Goal: Information Seeking & Learning: Check status

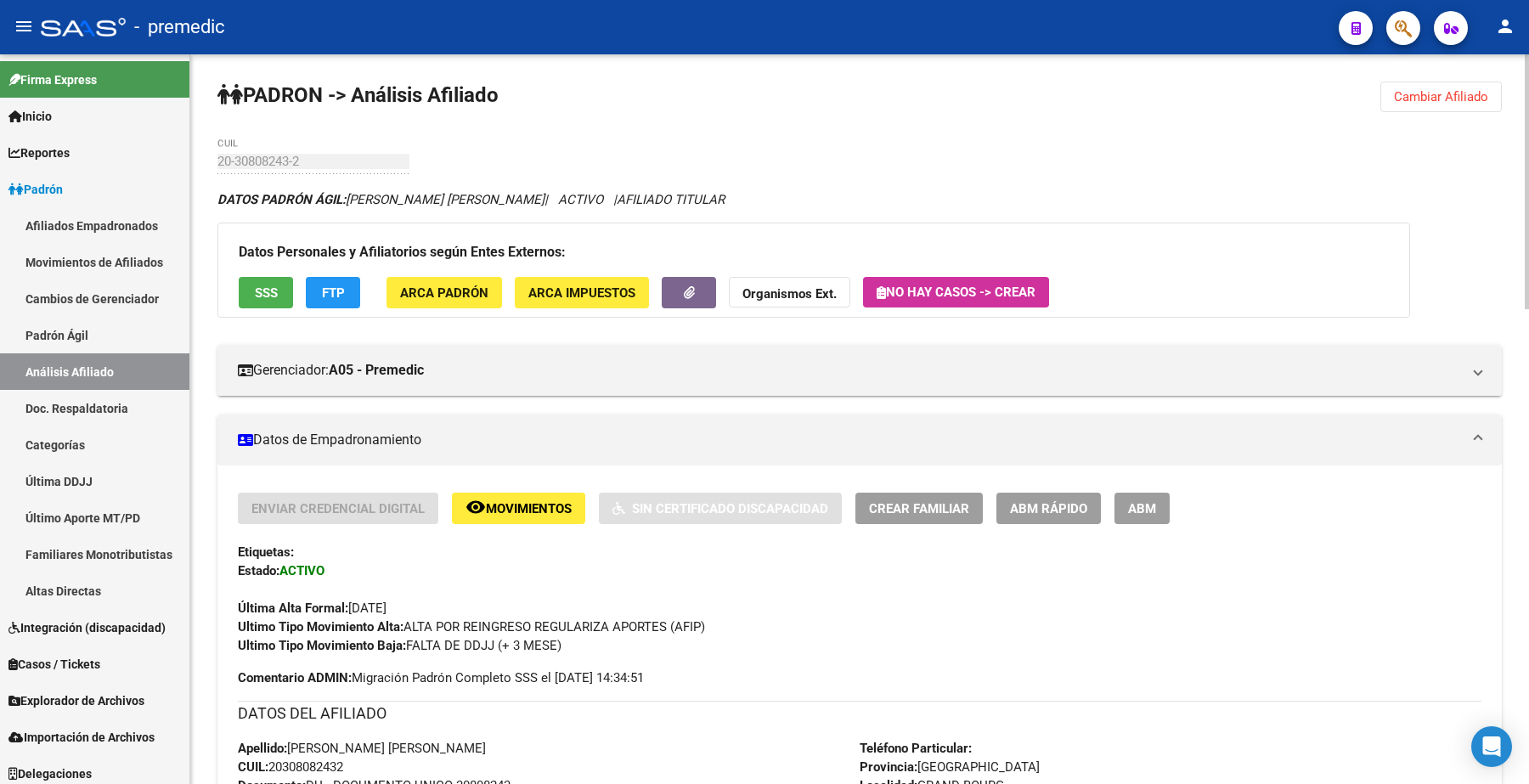
scroll to position [2, 0]
click at [1432, 109] on button "Cambiar Afiliado" at bounding box center [1441, 96] width 121 height 30
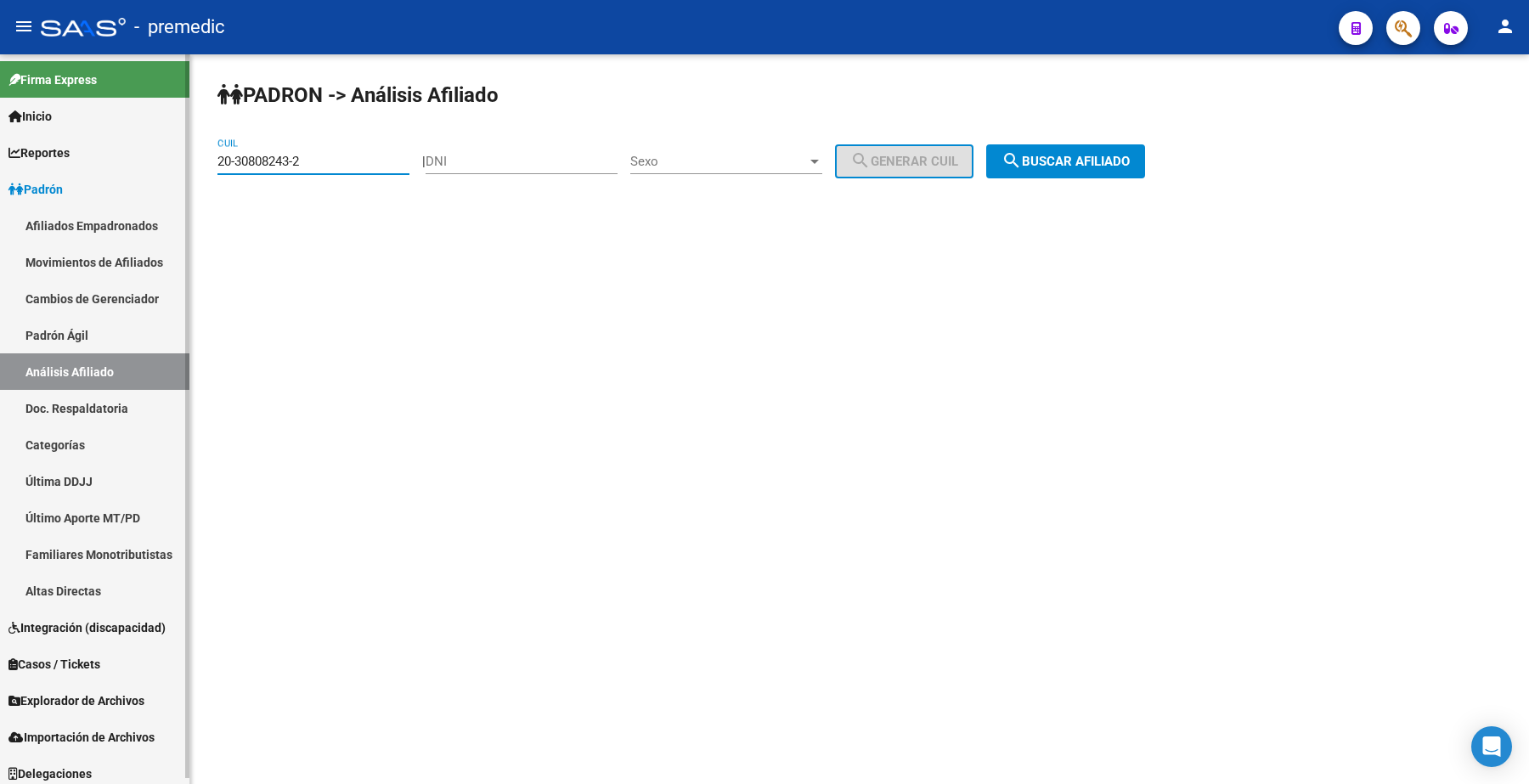
drag, startPoint x: 319, startPoint y: 158, endPoint x: 126, endPoint y: 157, distance: 193.0
click at [121, 157] on mat-sidenav-container "Firma Express Inicio Calendario SSS Instructivos Contacto OS Reportes Padrón Tr…" at bounding box center [764, 419] width 1529 height 730
paste input "30-702828"
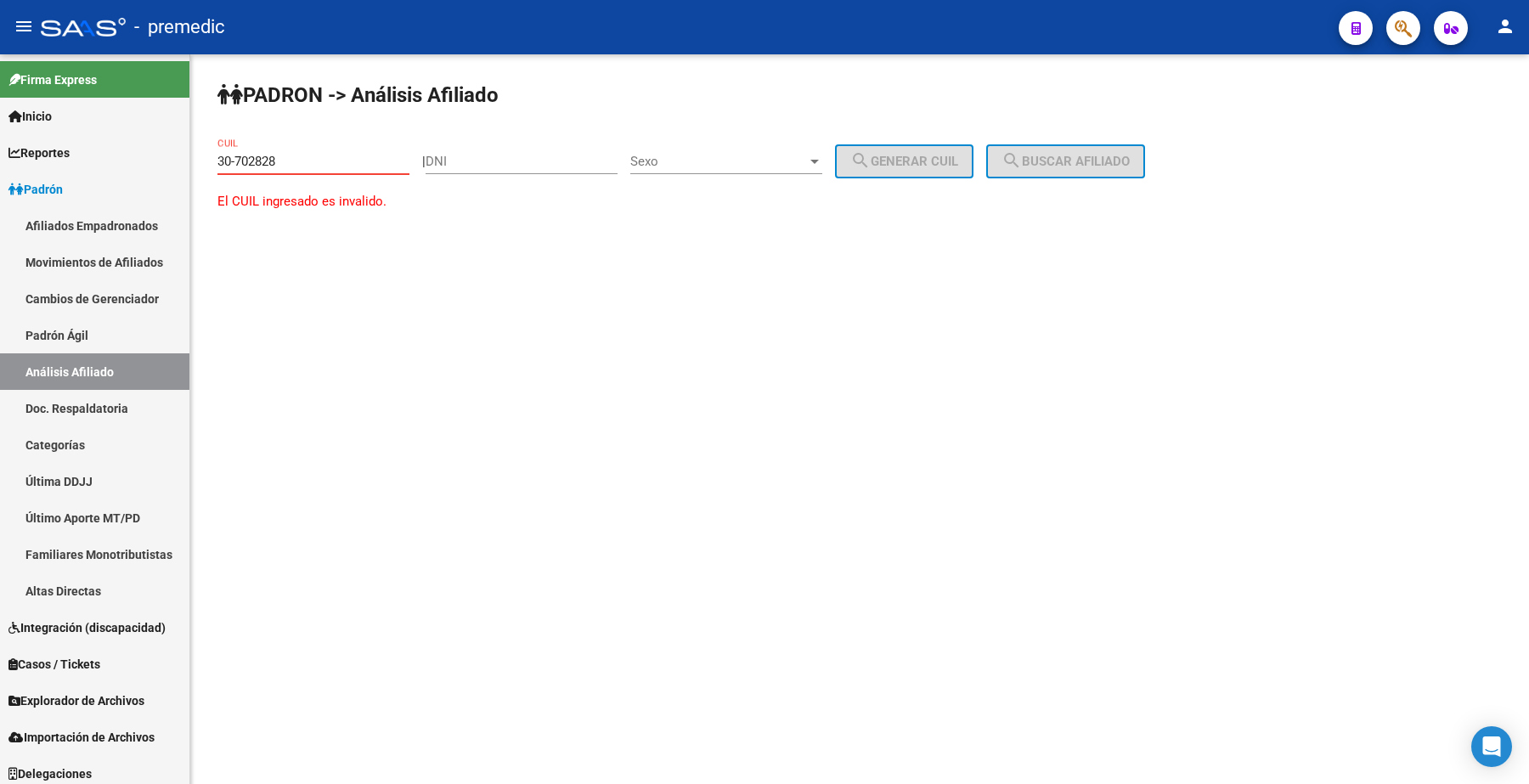
drag, startPoint x: 362, startPoint y: 162, endPoint x: 650, endPoint y: 215, distance: 292.8
click at [35, 166] on mat-sidenav-container "Firma Express Inicio Calendario SSS Instructivos Contacto OS Reportes Padrón Tr…" at bounding box center [764, 419] width 1529 height 730
paste input "27-30702828-5"
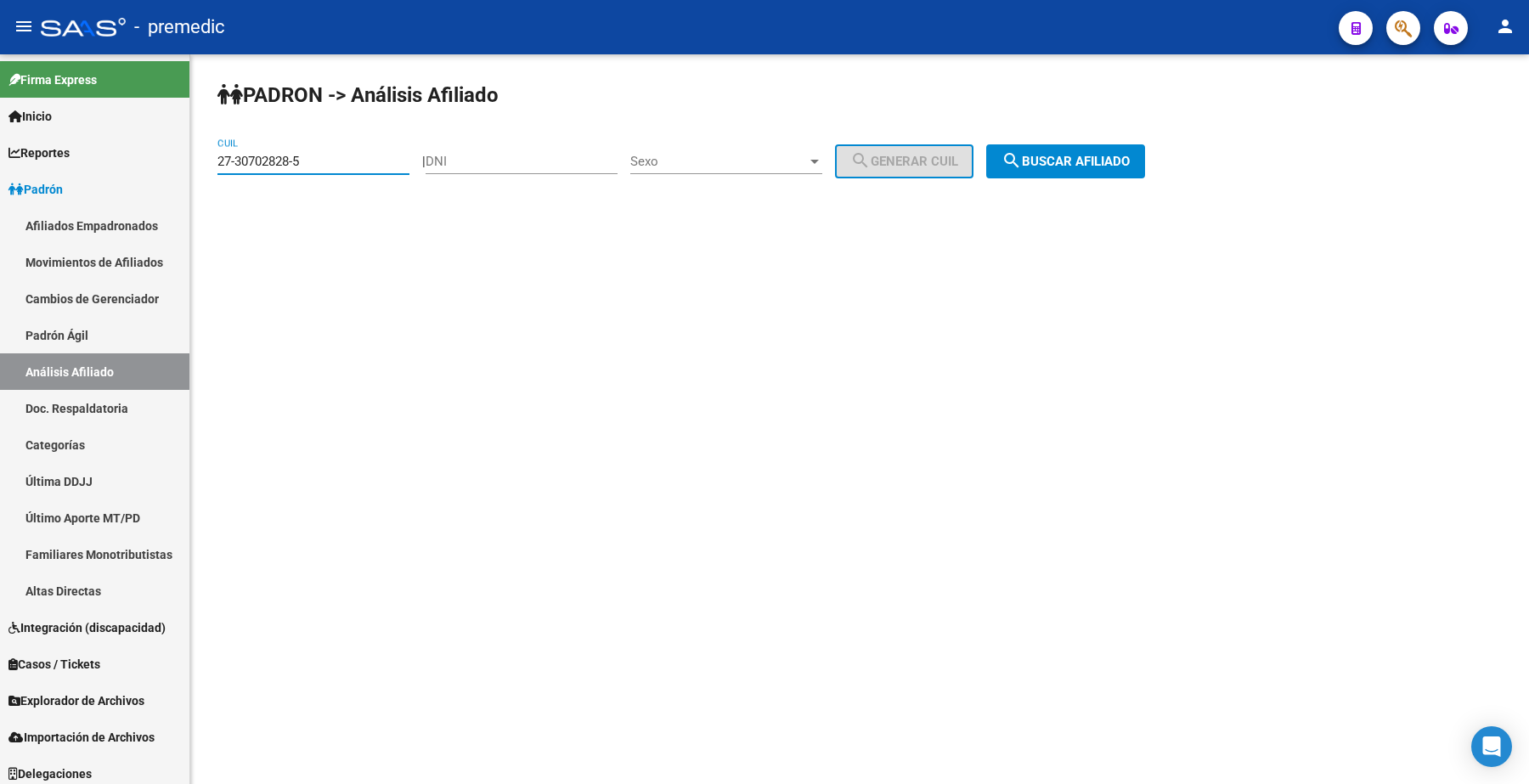
click at [1092, 165] on span "search Buscar afiliado" at bounding box center [1066, 161] width 128 height 16
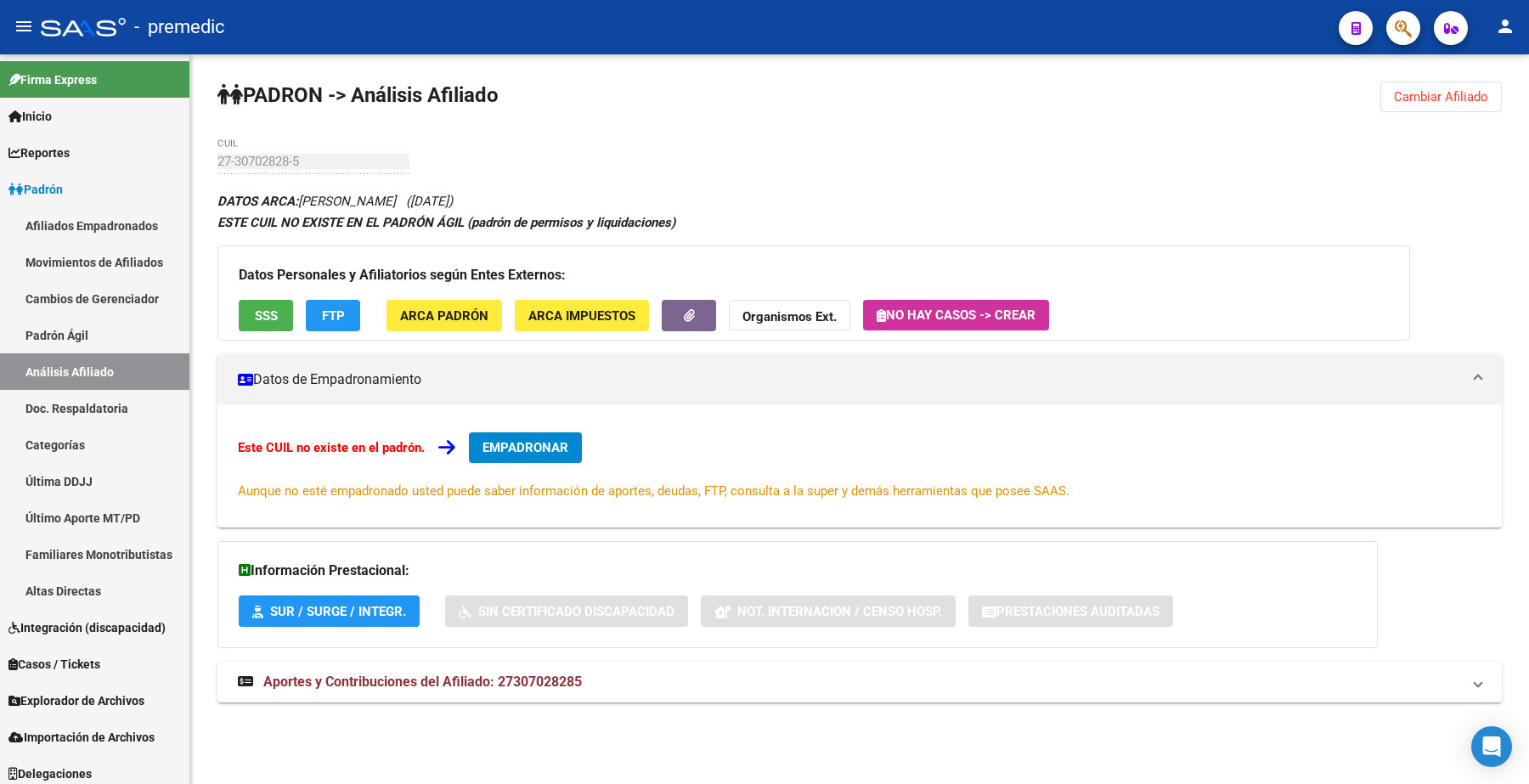
click at [1412, 101] on span "Cambiar Afiliado" at bounding box center [1441, 97] width 94 height 16
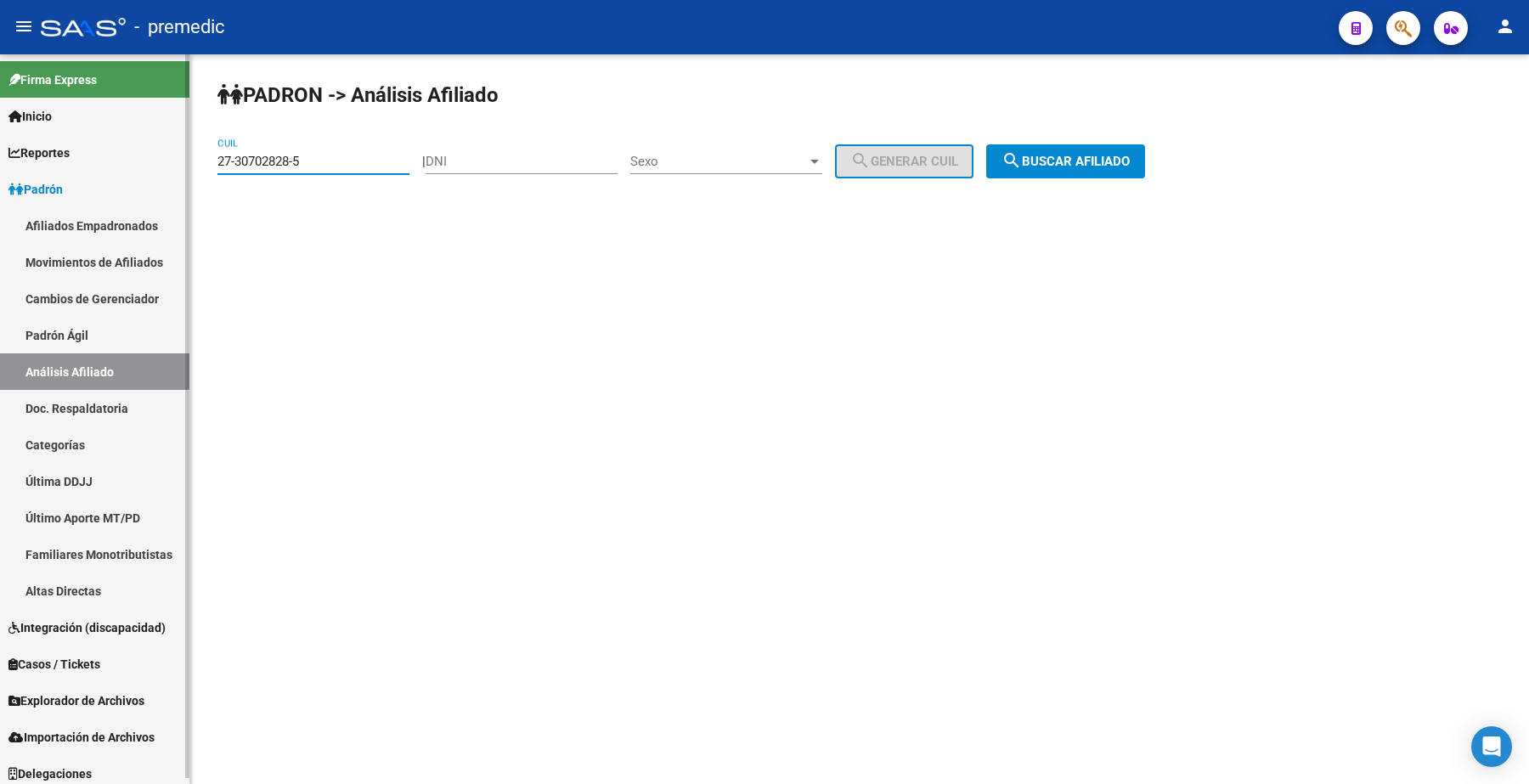
drag, startPoint x: 347, startPoint y: 162, endPoint x: 52, endPoint y: 132, distance: 296.5
click at [52, 132] on mat-sidenav-container "Firma Express Inicio Calendario SSS Instructivos Contacto OS Reportes Padrón Tr…" at bounding box center [764, 419] width 1529 height 730
paste input "0-25583068-7"
type input "20-25583068-7"
click at [1089, 177] on div "PADRON -> Análisis Afiliado 20-25583068-7 CUIL | DNI Sexo Sexo search Generar C…" at bounding box center [860, 144] width 1339 height 178
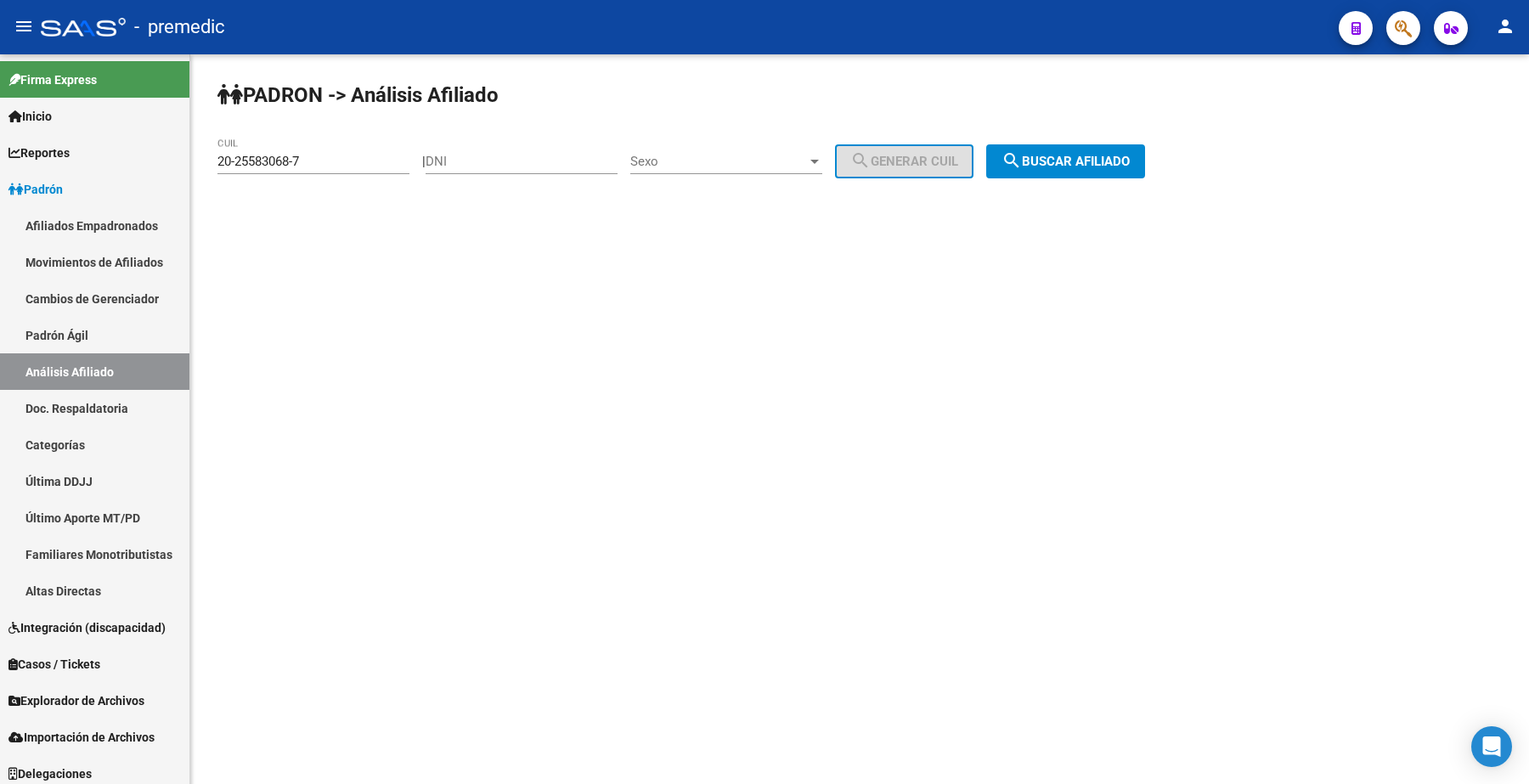
click at [1085, 153] on span "search Buscar afiliado" at bounding box center [1066, 161] width 128 height 16
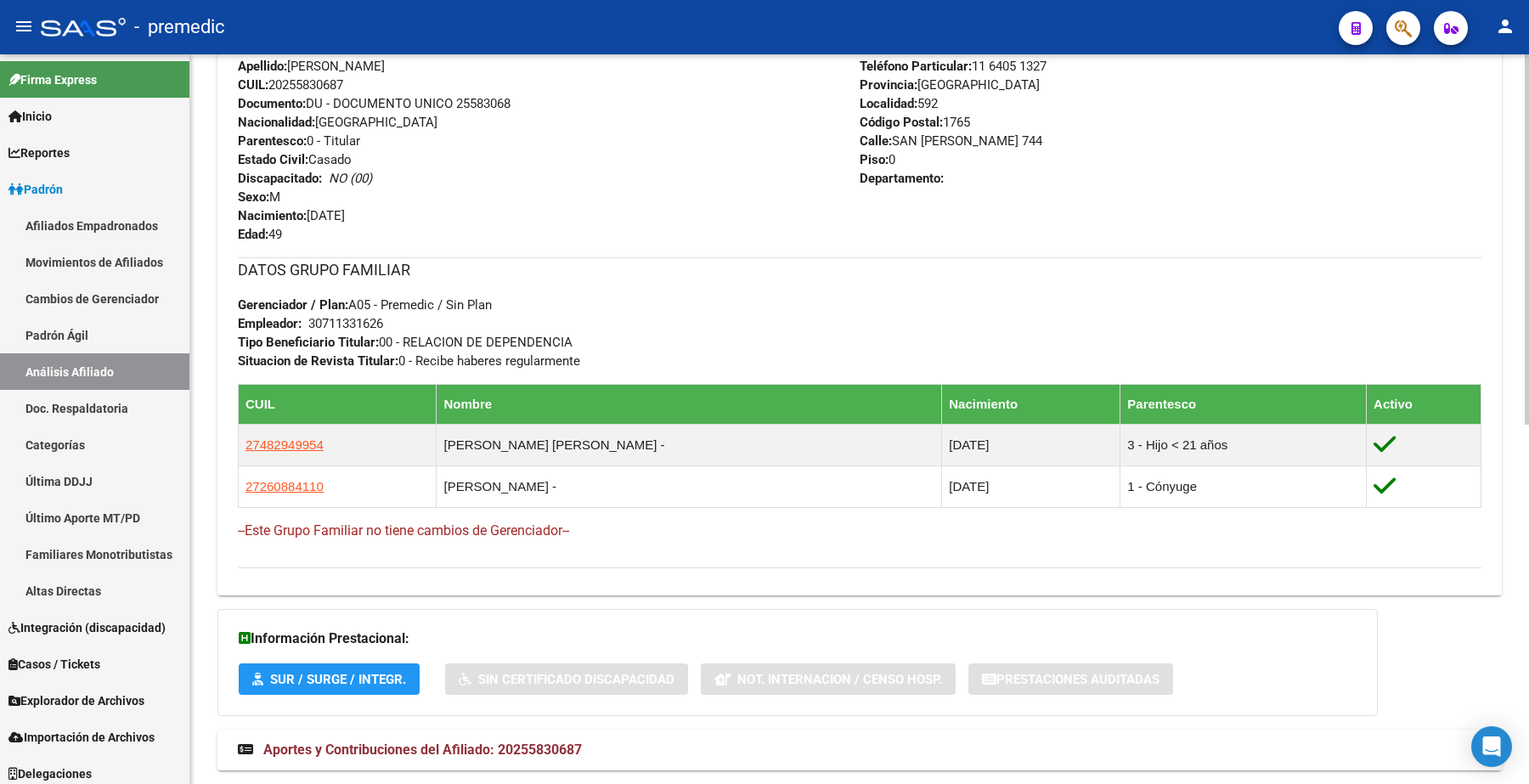
scroll to position [711, 0]
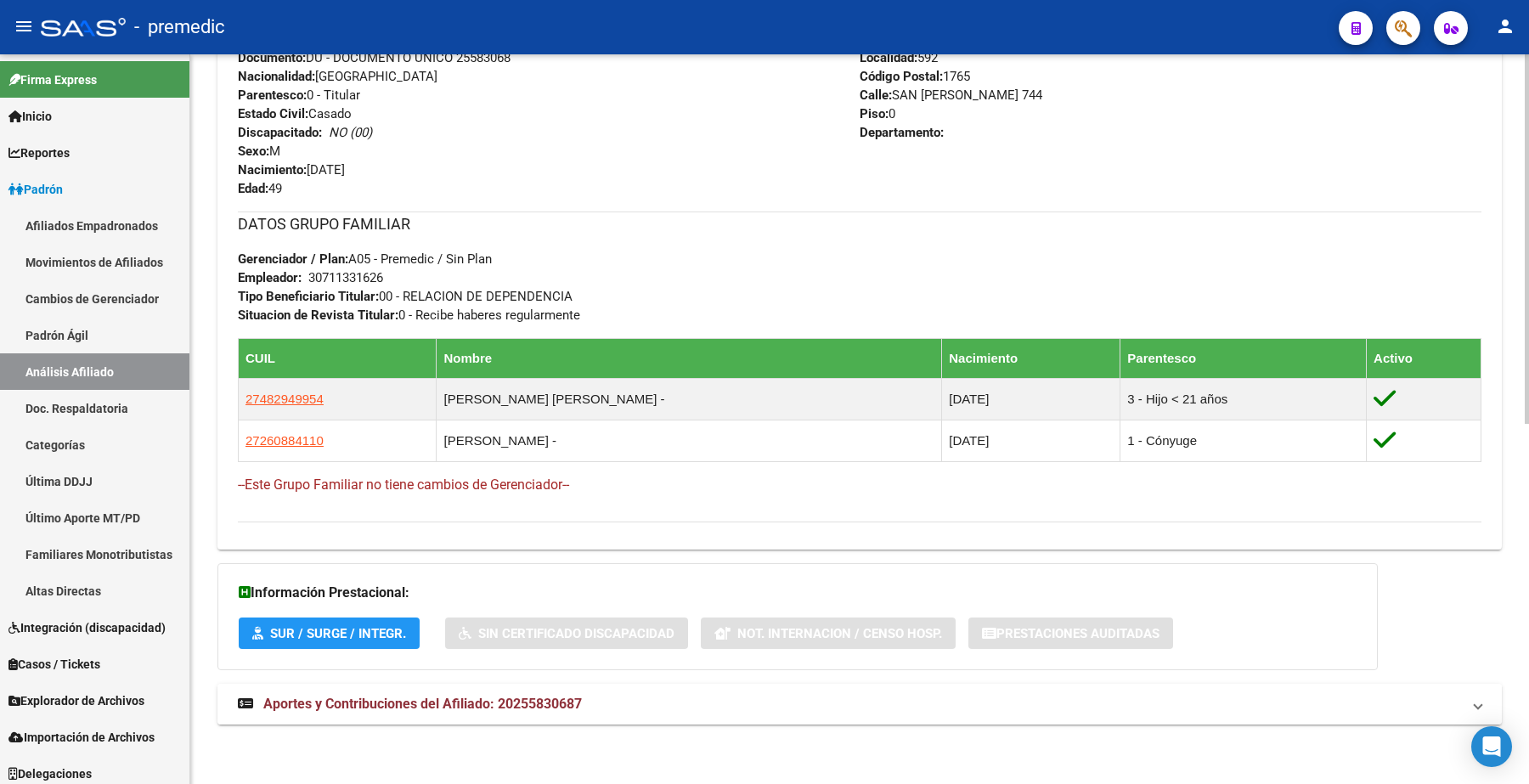
click at [337, 715] on mat-expansion-panel-header "Aportes y Contribuciones del Afiliado: 20255830687" at bounding box center [859, 705] width 1285 height 41
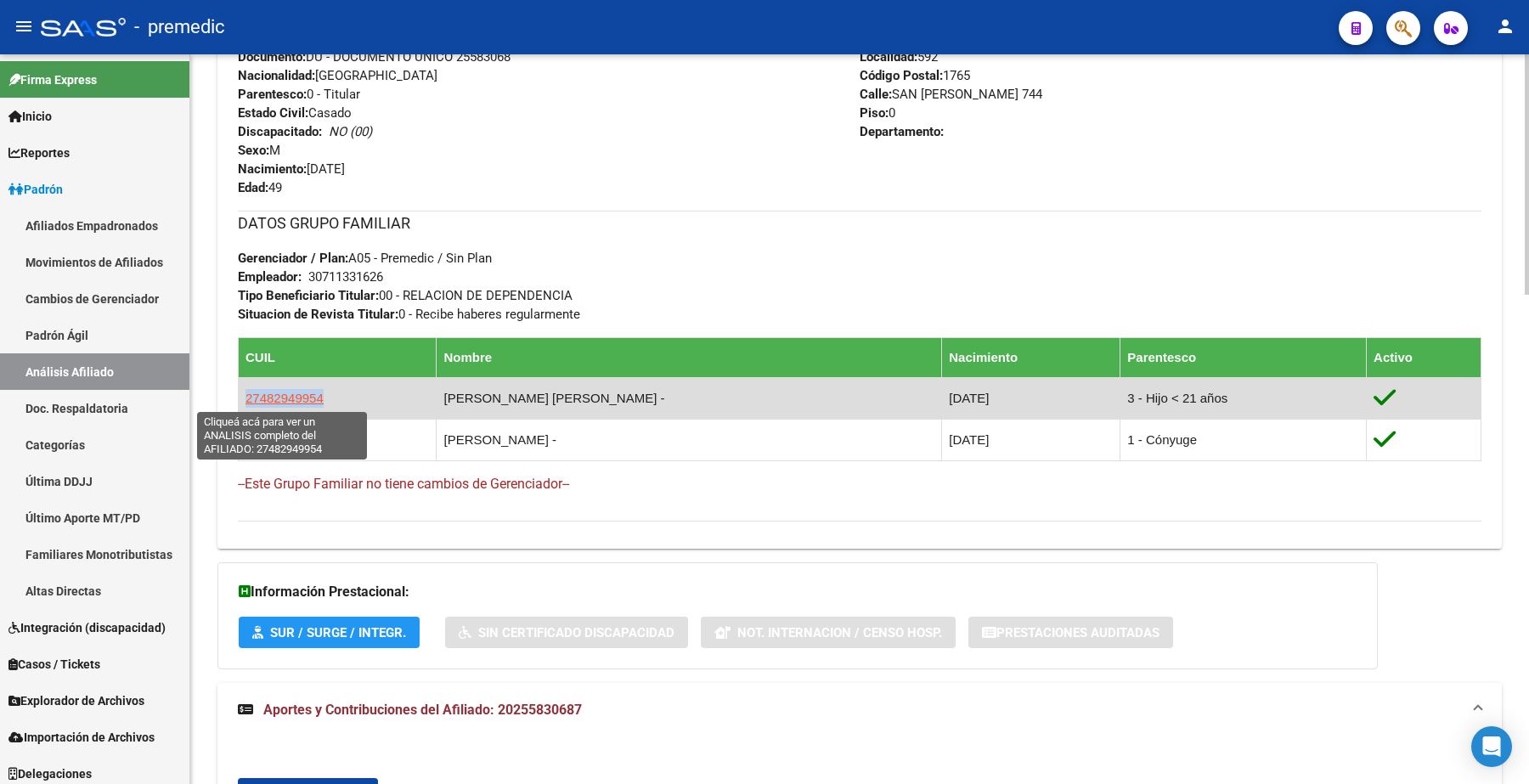
drag, startPoint x: 335, startPoint y: 400, endPoint x: 246, endPoint y: 400, distance: 89.0
click at [246, 400] on td "27482949954" at bounding box center [337, 398] width 197 height 42
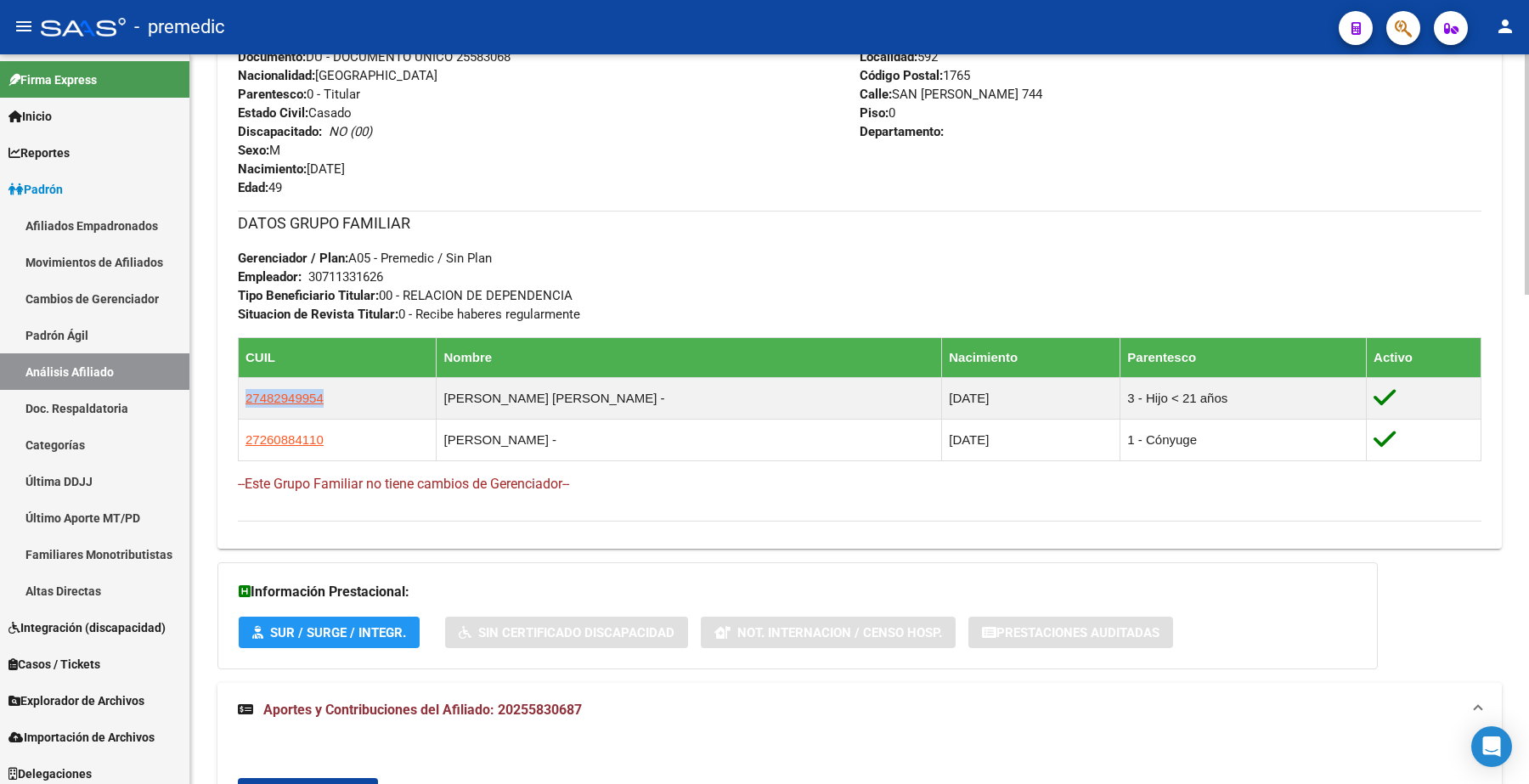
copy span "27482949954"
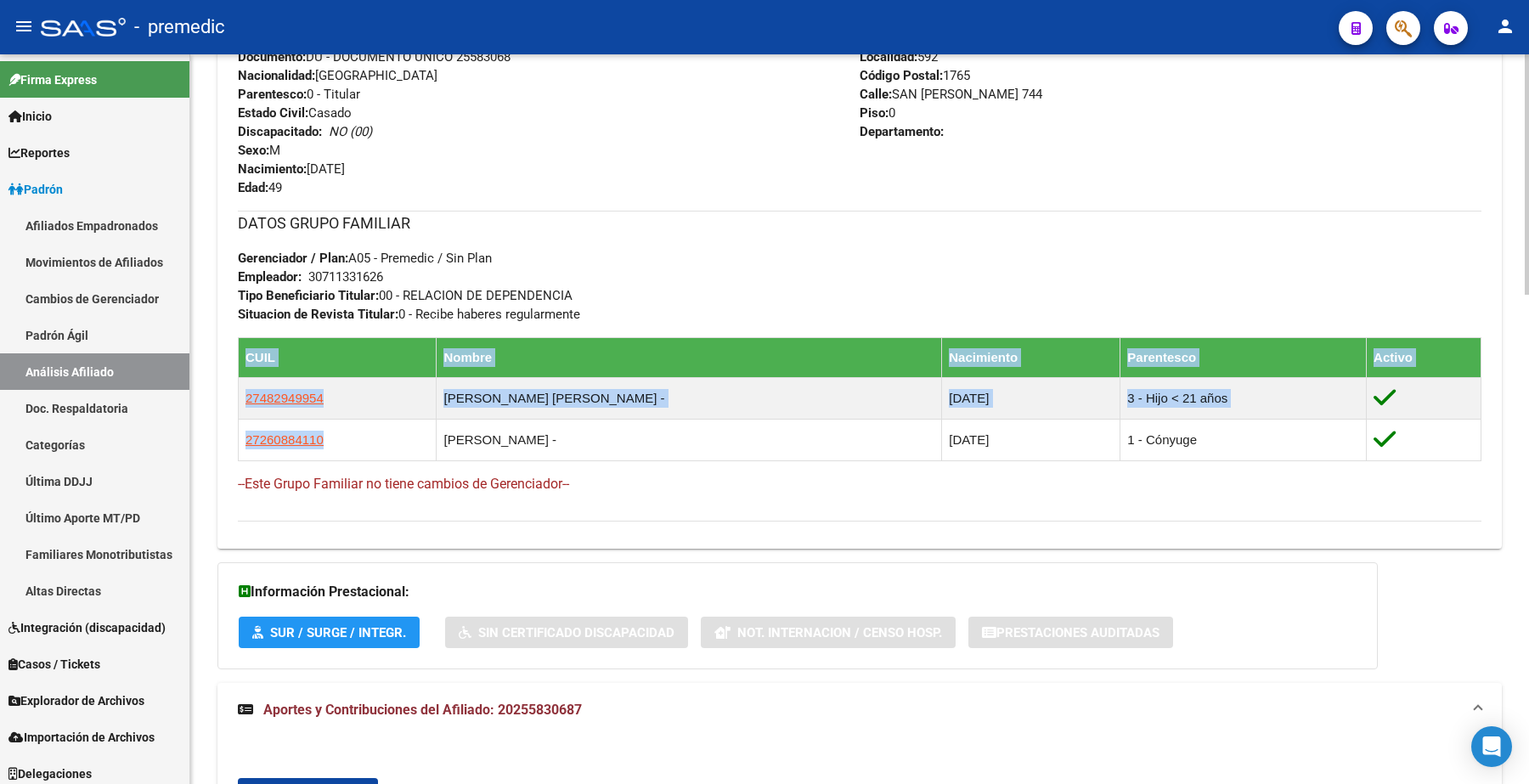
drag, startPoint x: 350, startPoint y: 438, endPoint x: 227, endPoint y: 431, distance: 123.2
click at [227, 431] on div "Enviar Credencial Digital remove_red_eye Movimientos Sin Certificado Discapacid…" at bounding box center [859, 159] width 1285 height 753
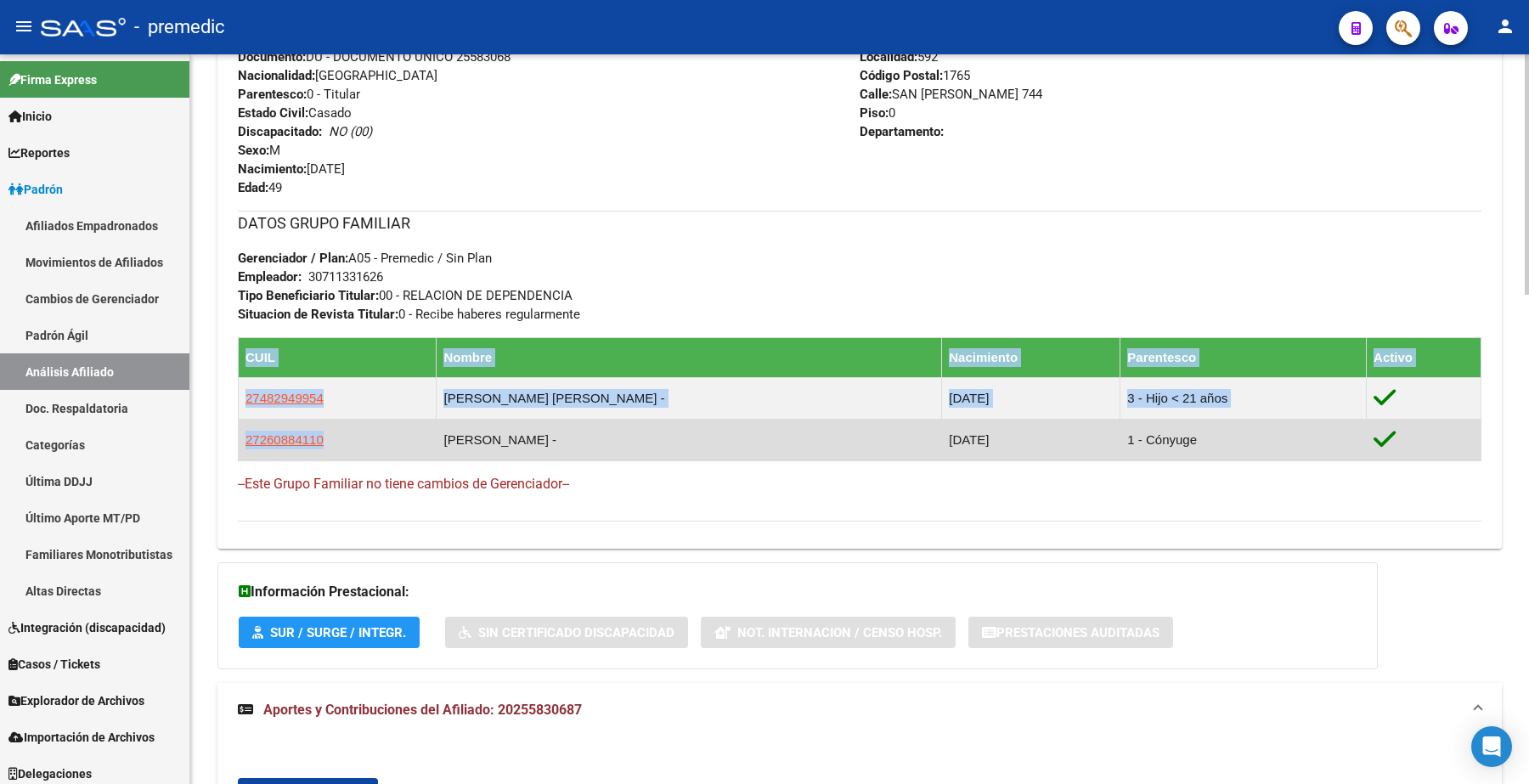
copy table "CUIL Nombre Nacimiento Parentesco Activo 27482949954 [PERSON_NAME] [PERSON_NAME…"
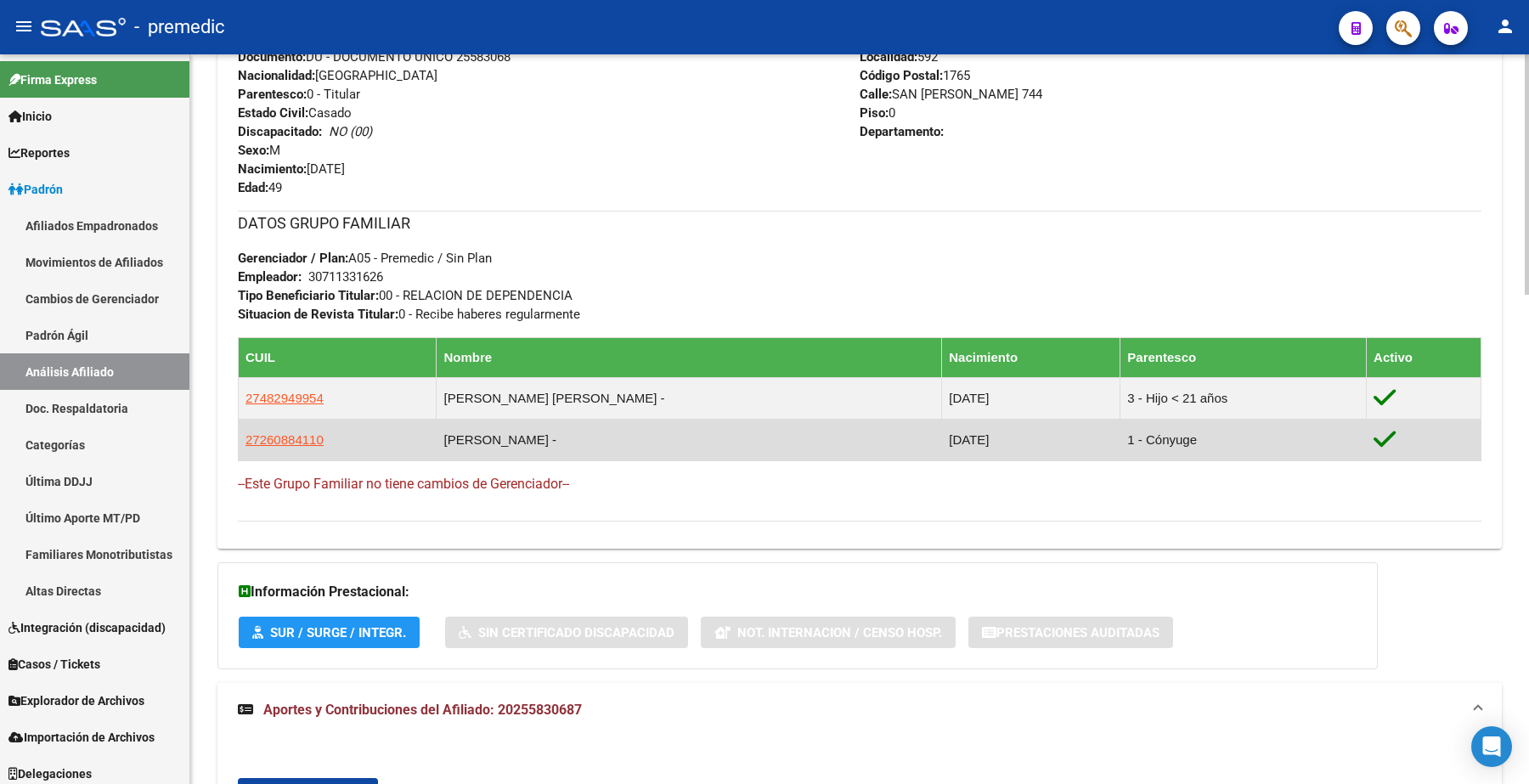
click at [346, 442] on td "27260884110" at bounding box center [337, 439] width 197 height 42
click at [274, 442] on span "27260884110" at bounding box center [284, 439] width 78 height 15
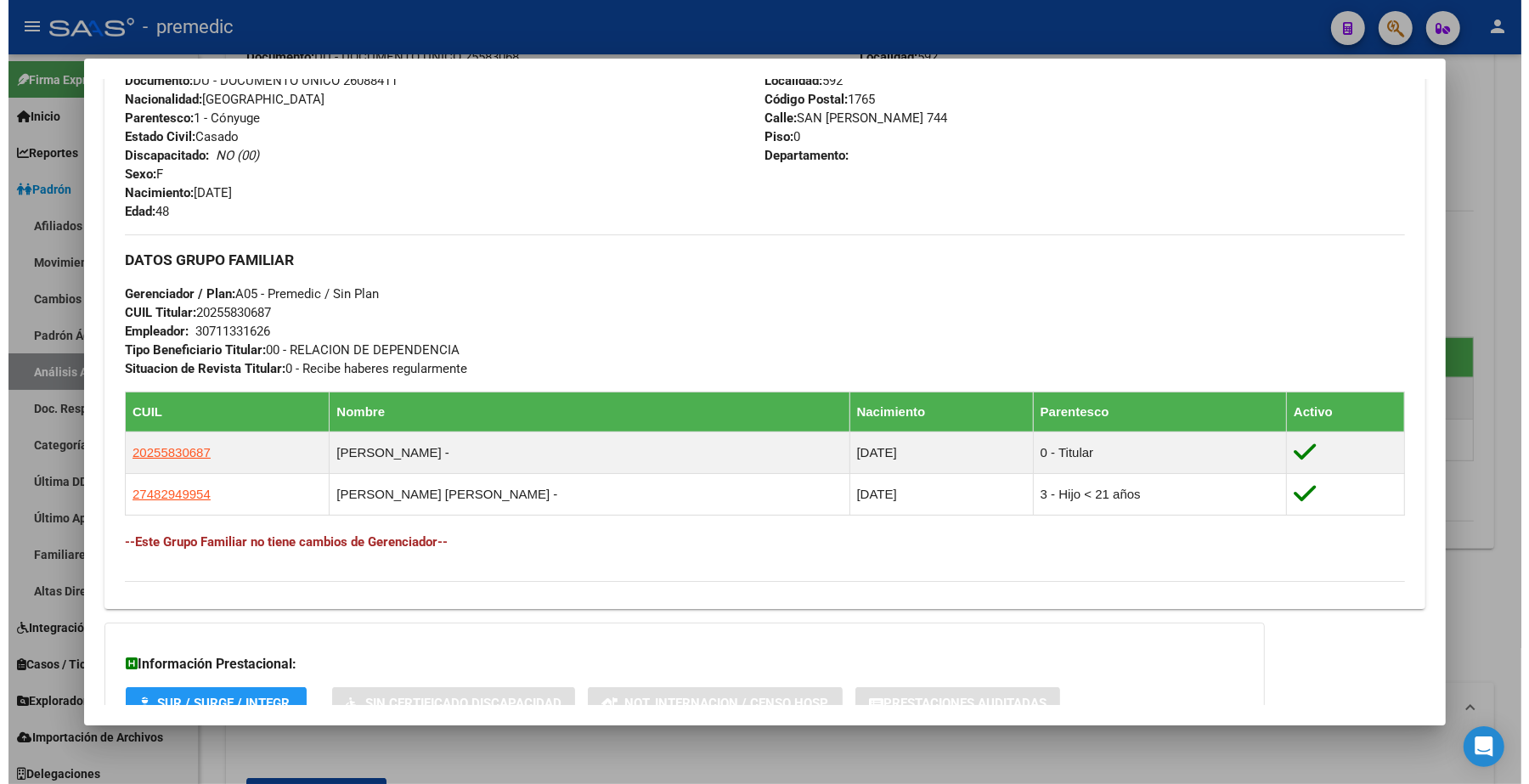
scroll to position [637, 0]
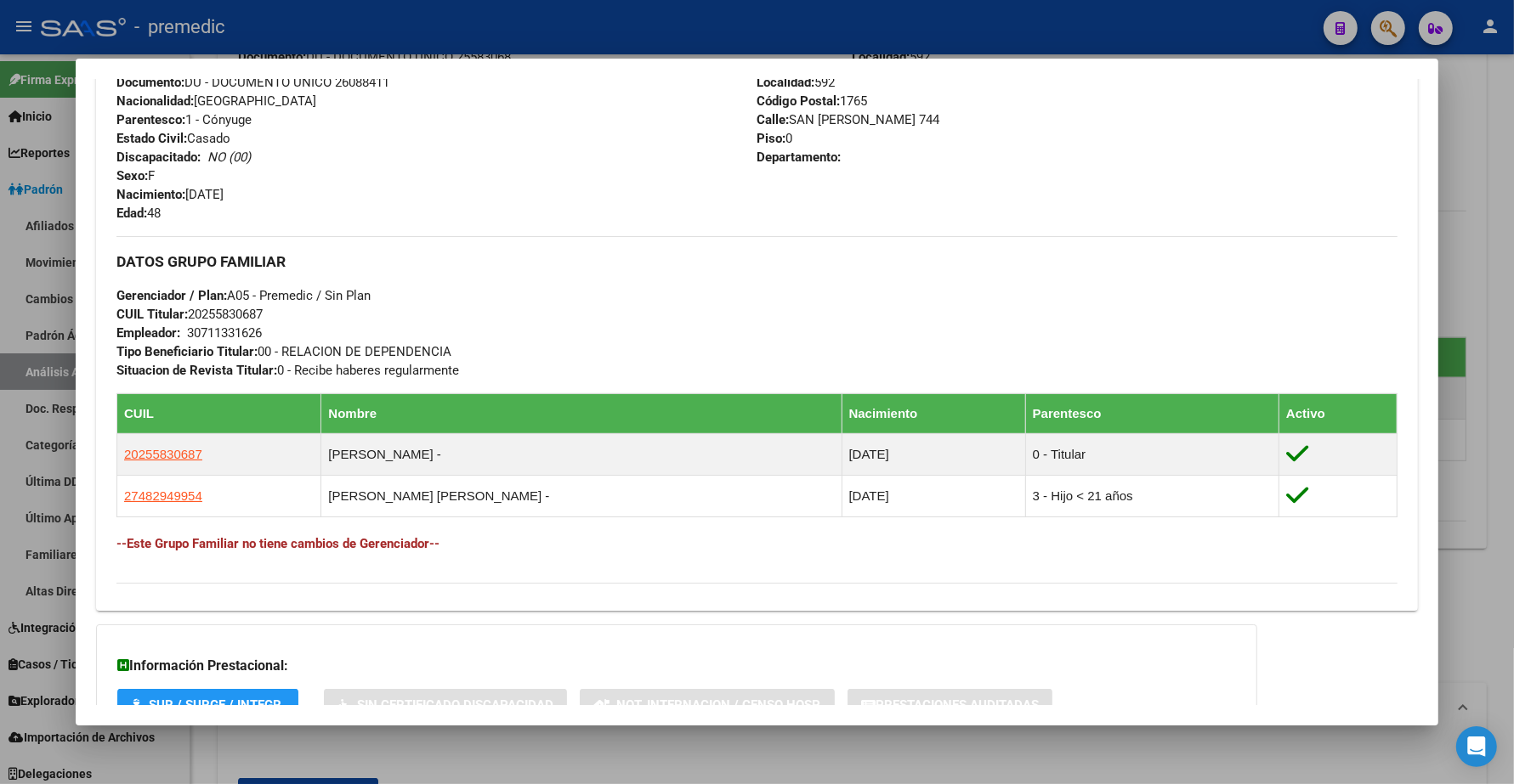
click at [1482, 221] on div at bounding box center [757, 392] width 1514 height 784
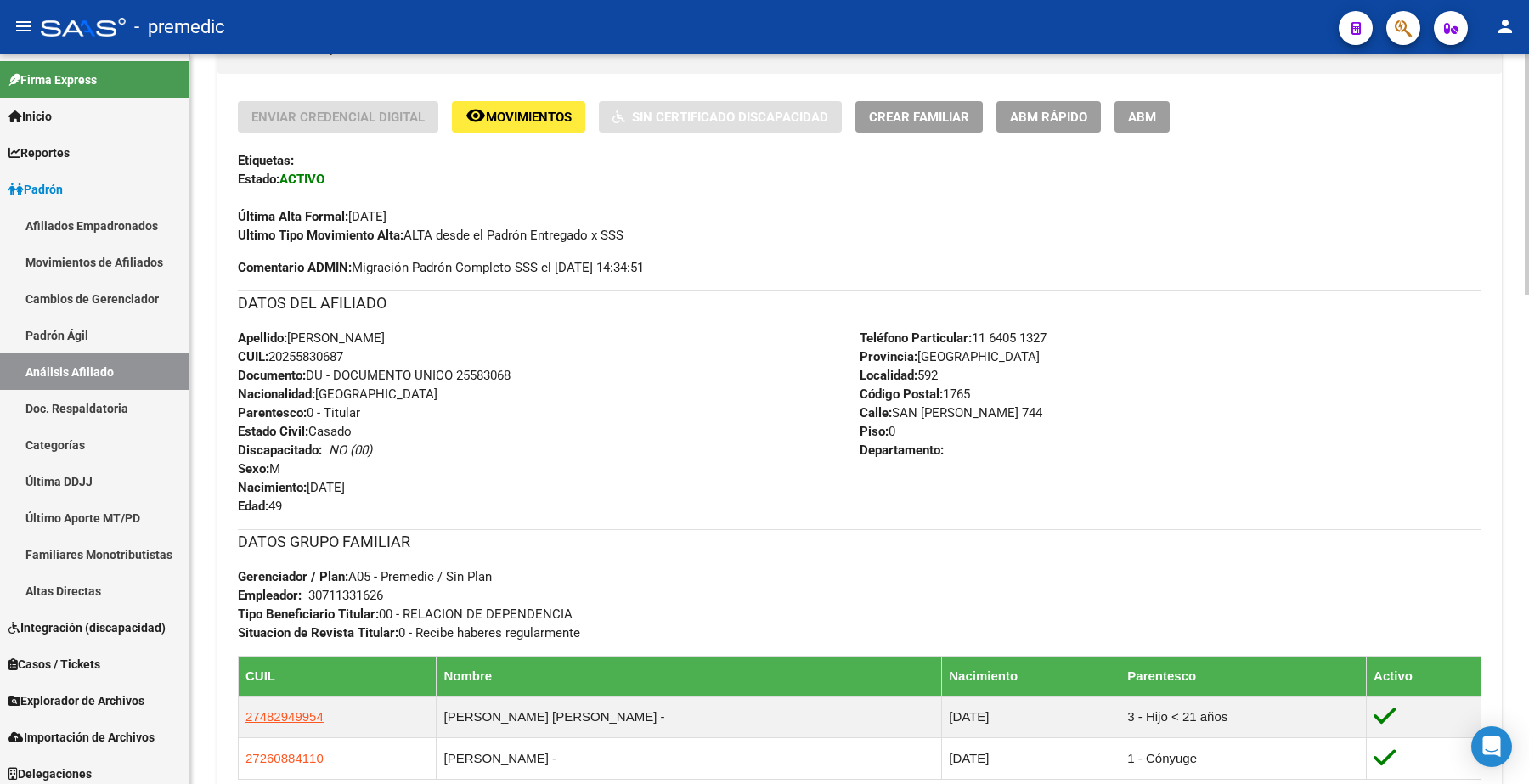
scroll to position [498, 0]
